Goal: Task Accomplishment & Management: Complete application form

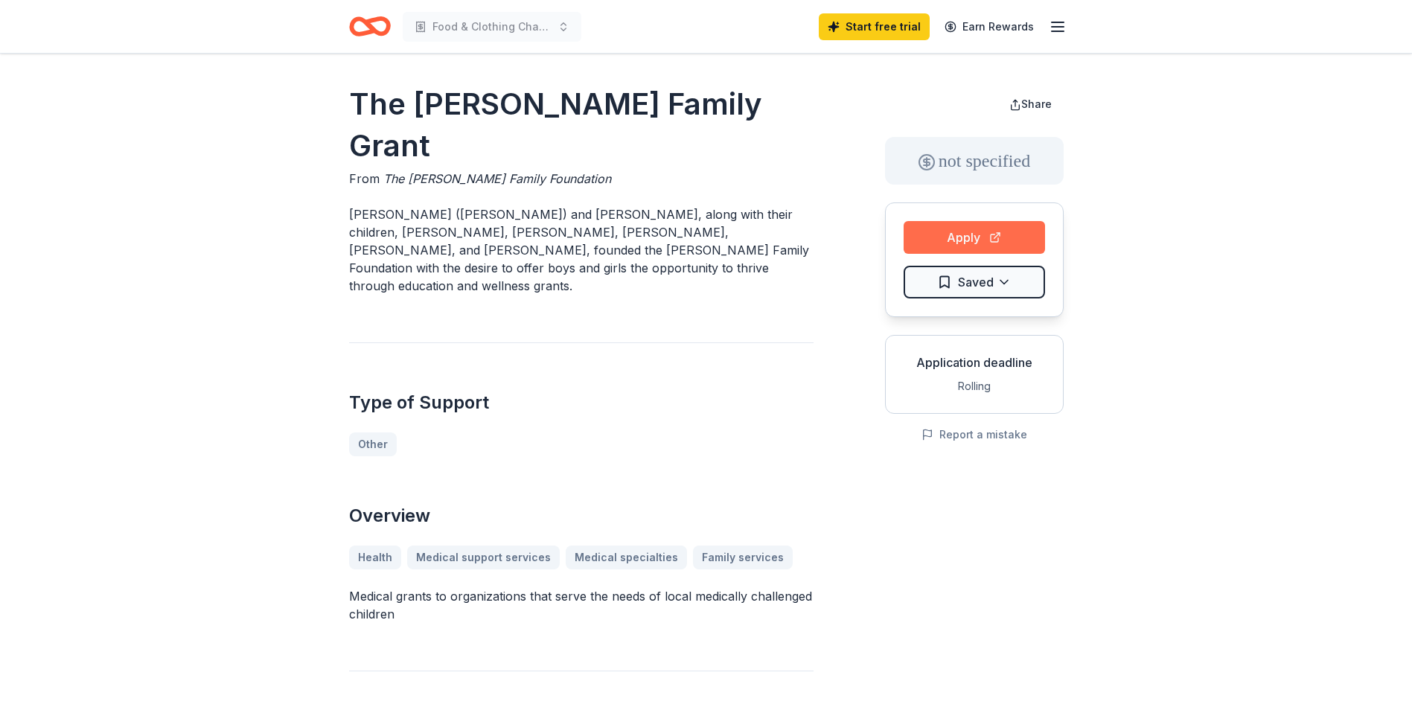
click at [965, 234] on button "Apply" at bounding box center [973, 237] width 141 height 33
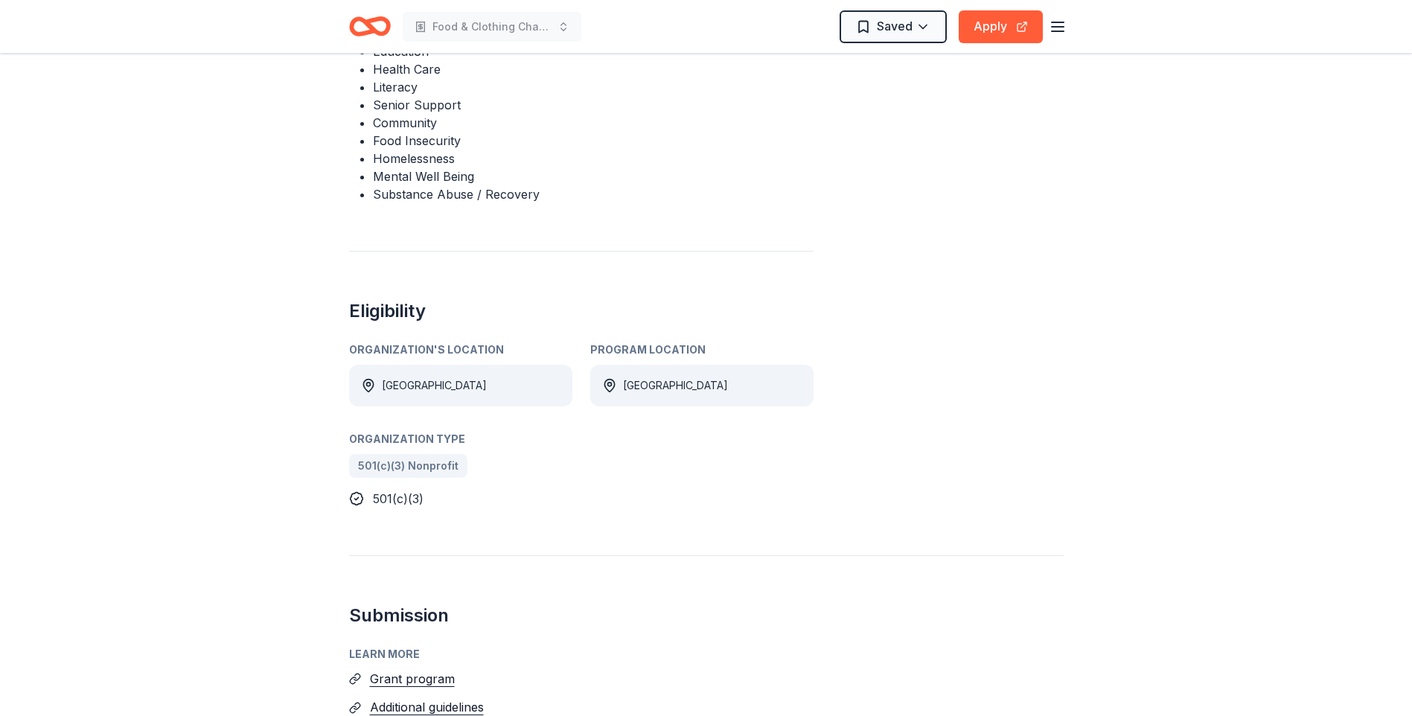
scroll to position [670, 0]
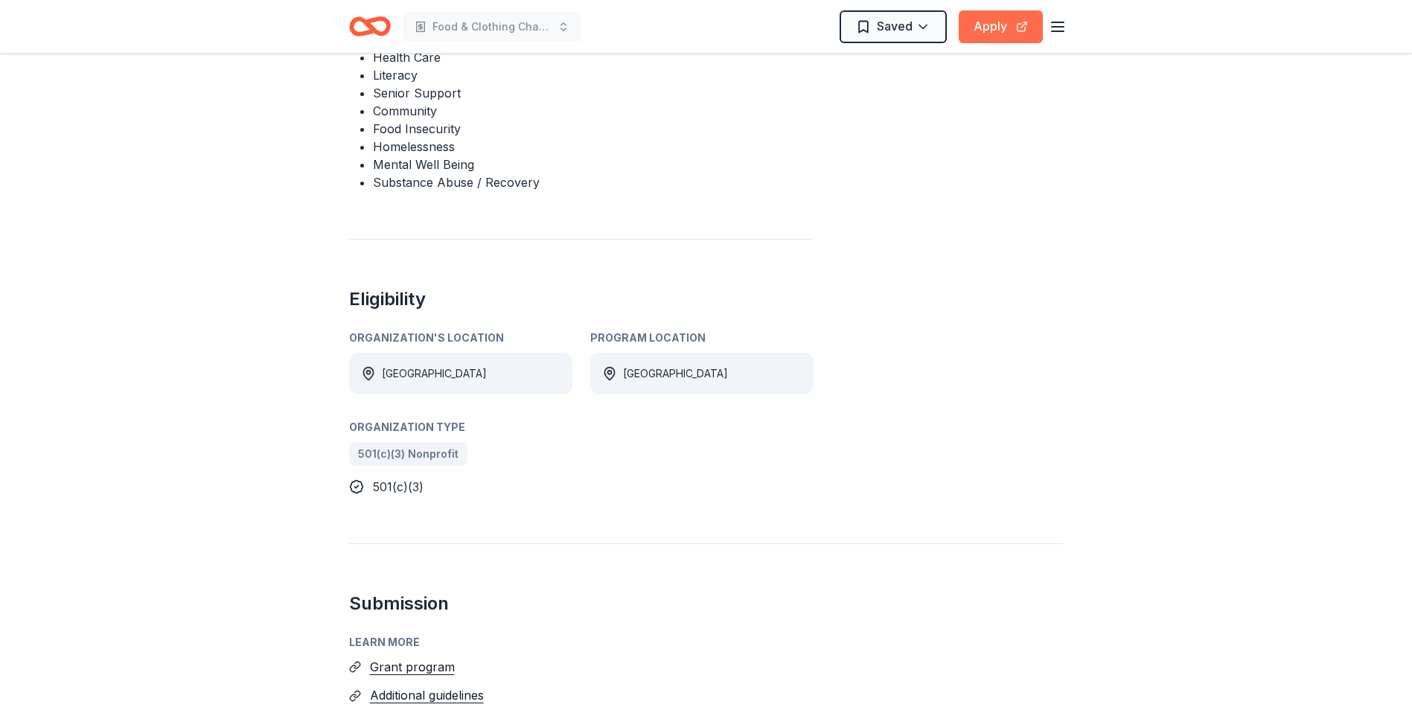
click at [999, 28] on button "Apply" at bounding box center [1001, 26] width 84 height 33
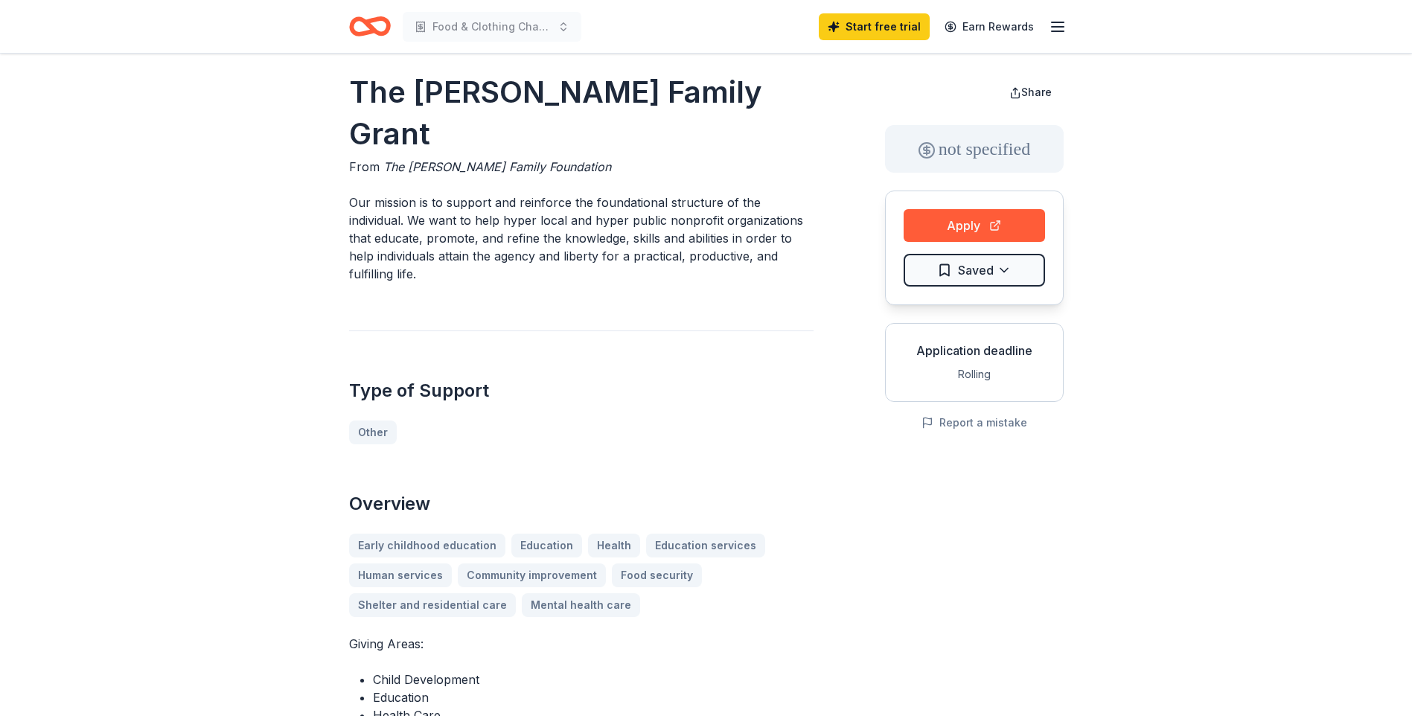
scroll to position [0, 0]
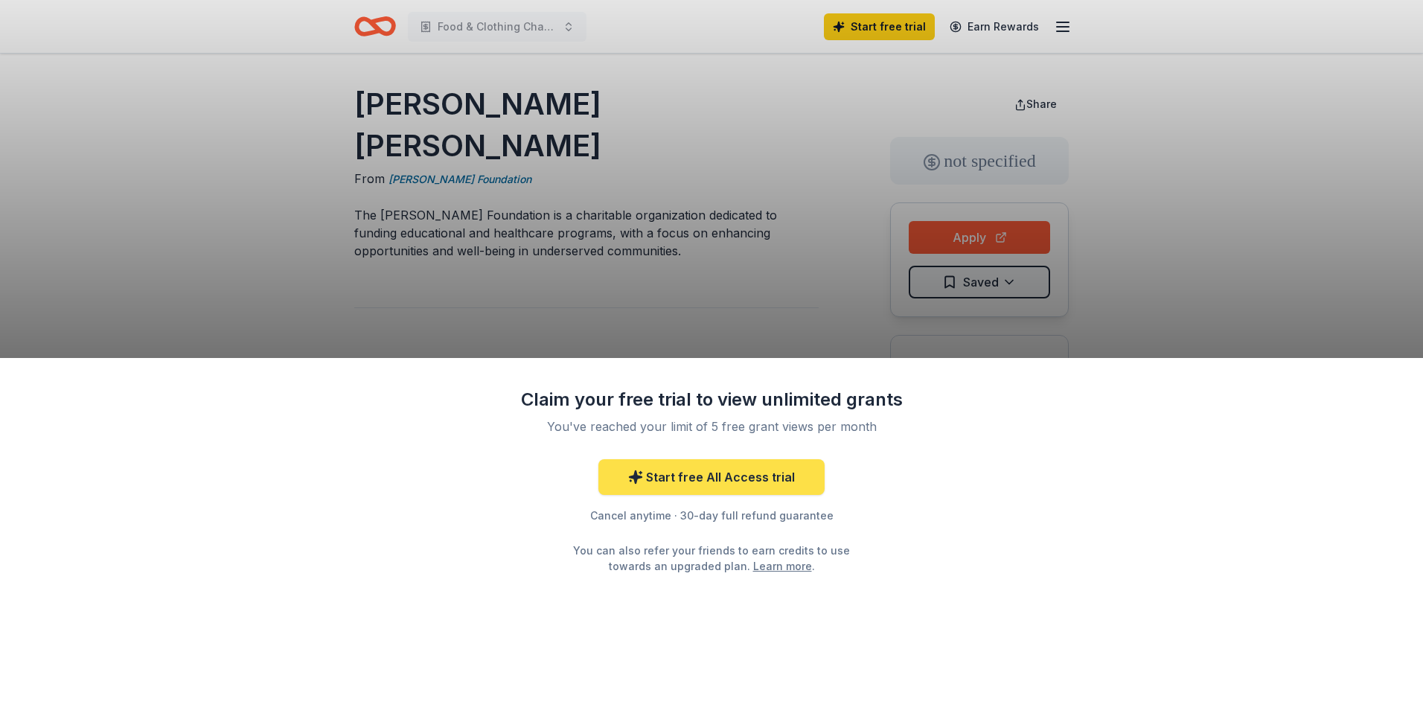
click at [773, 469] on link "Start free All Access trial" at bounding box center [711, 477] width 226 height 36
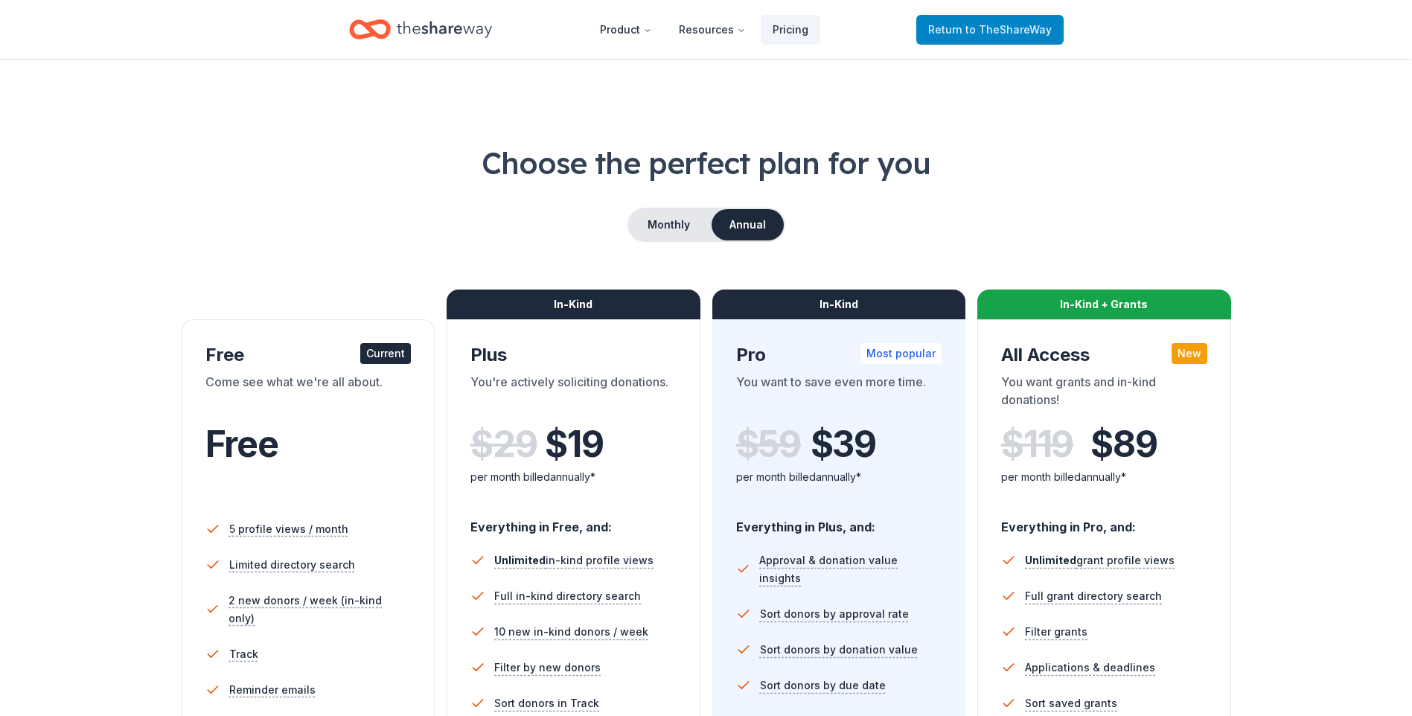
click at [954, 35] on span "Return to TheShareWay" at bounding box center [990, 30] width 124 height 18
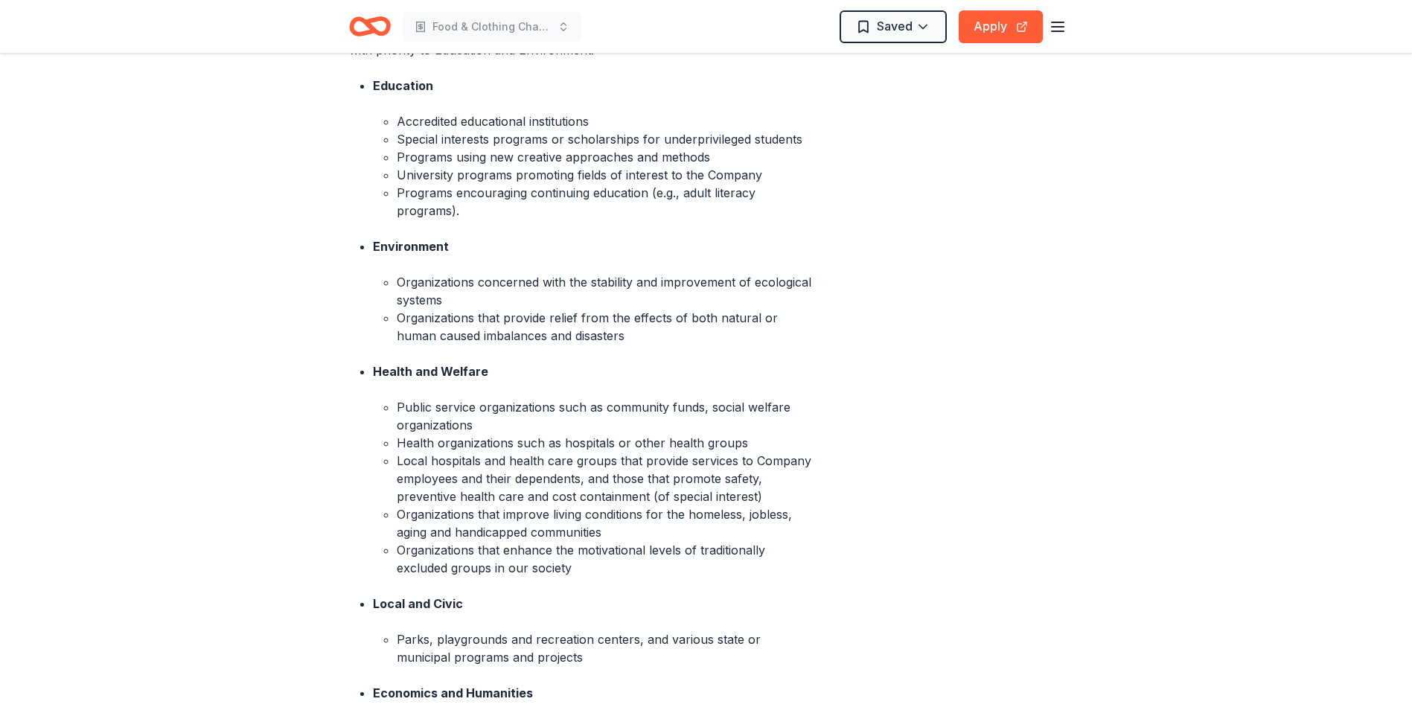
scroll to position [670, 0]
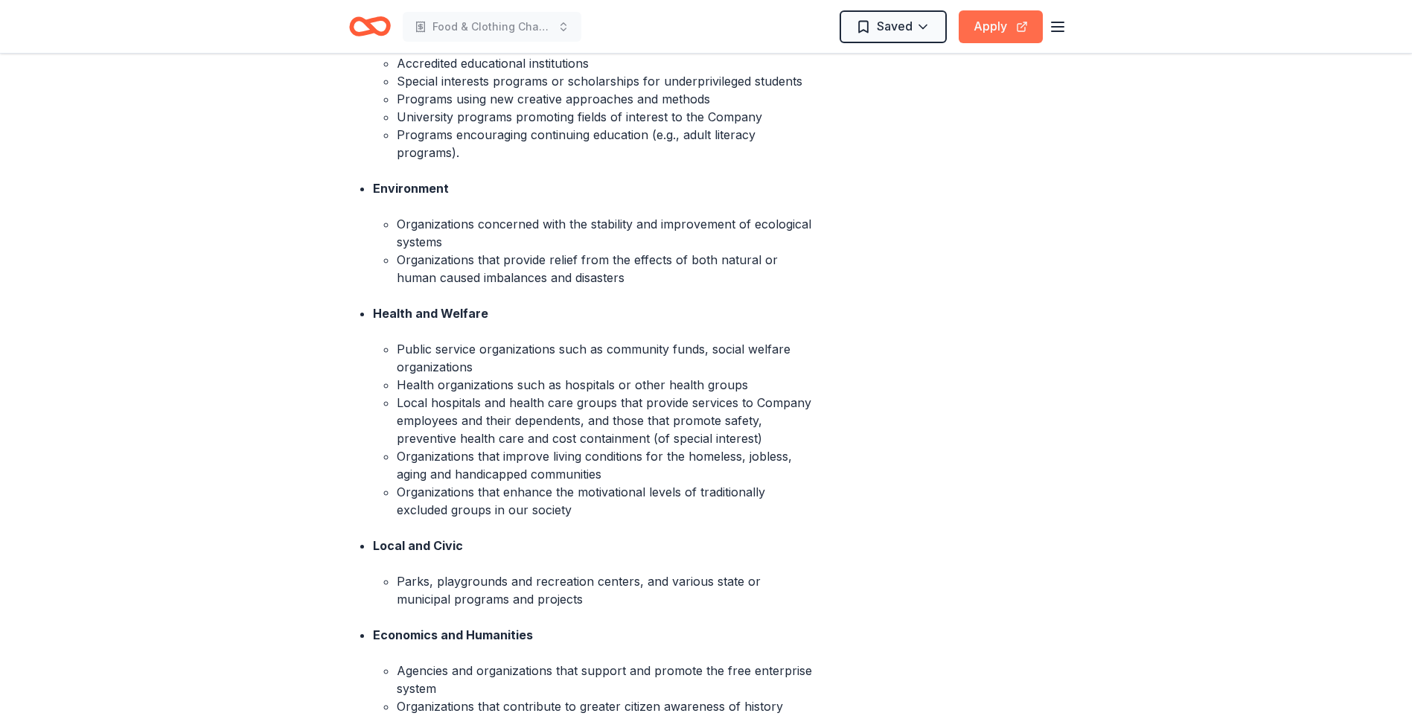
click at [1020, 26] on button "Apply" at bounding box center [1001, 26] width 84 height 33
